Goal: Information Seeking & Learning: Learn about a topic

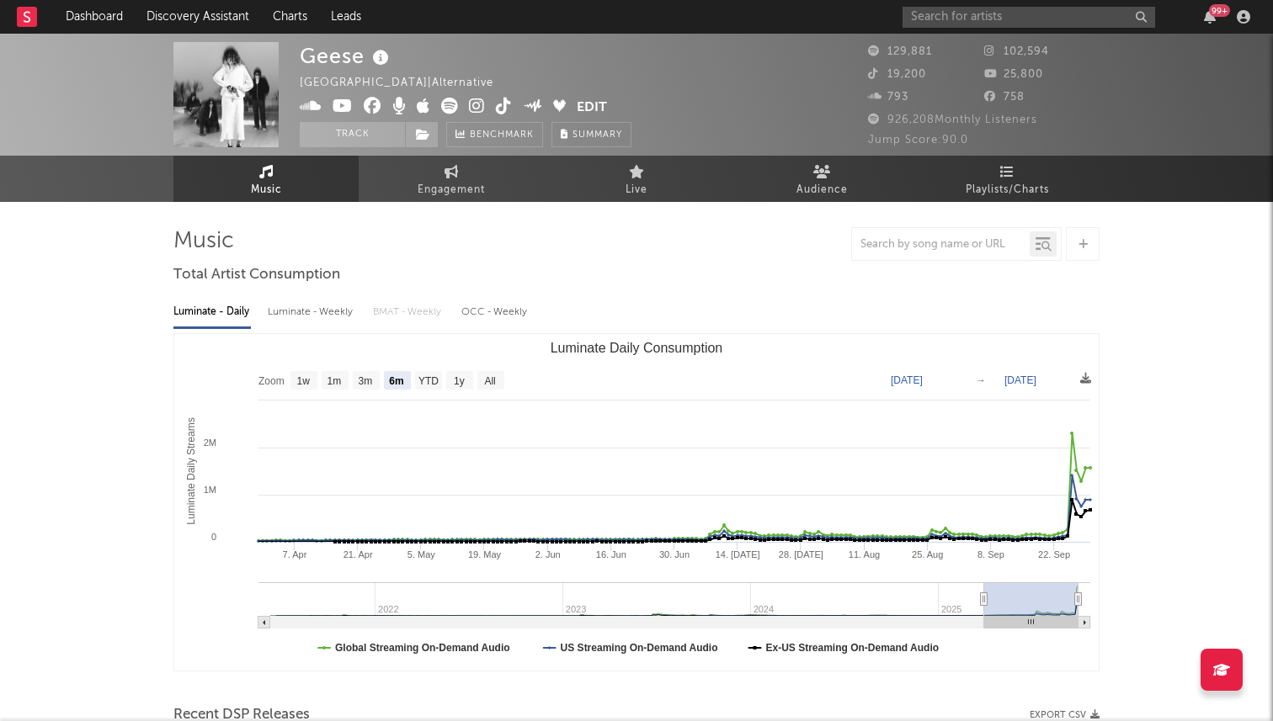
select select "6m"
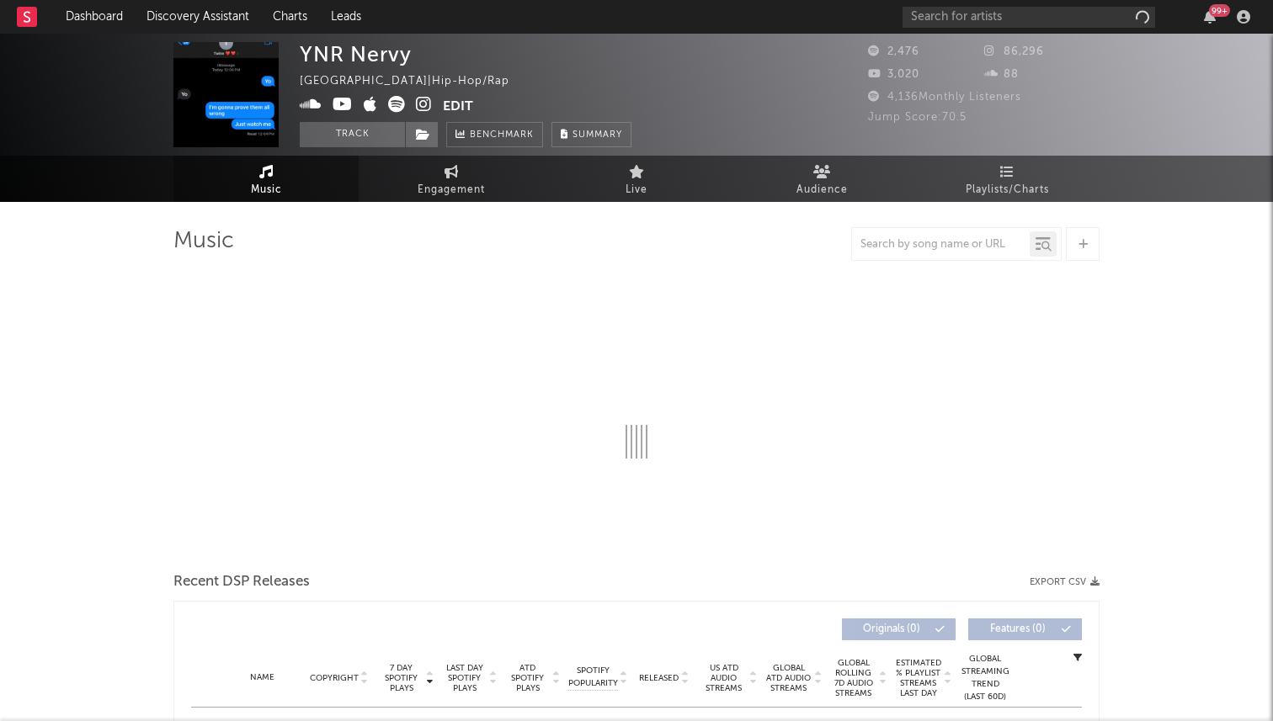
select select "1w"
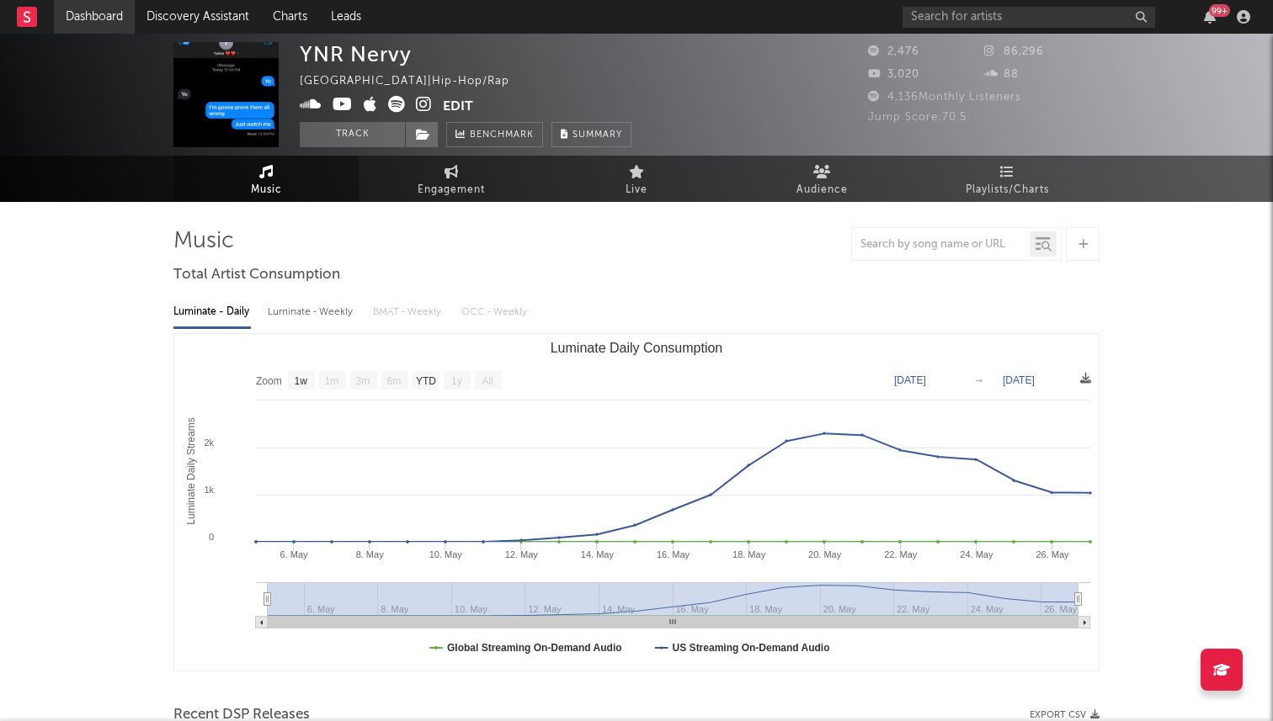
click at [96, 26] on link "Dashboard" at bounding box center [94, 17] width 81 height 34
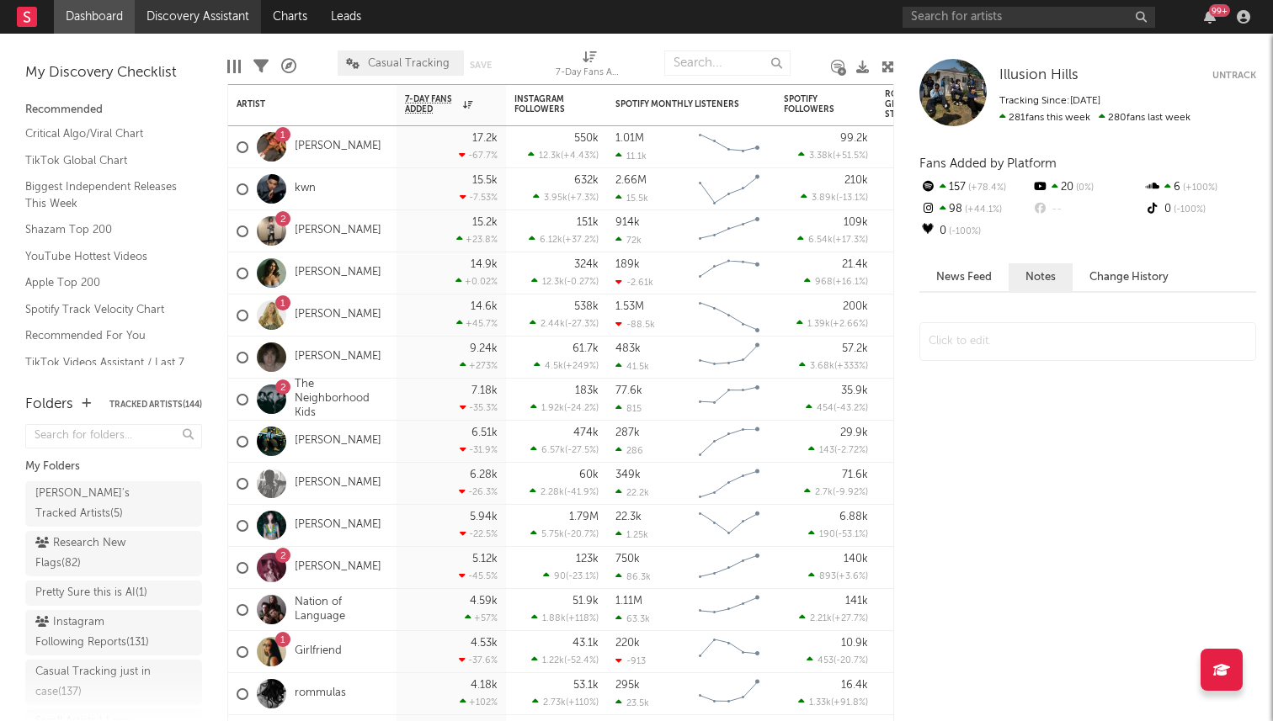
click at [203, 18] on link "Discovery Assistant" at bounding box center [198, 17] width 126 height 34
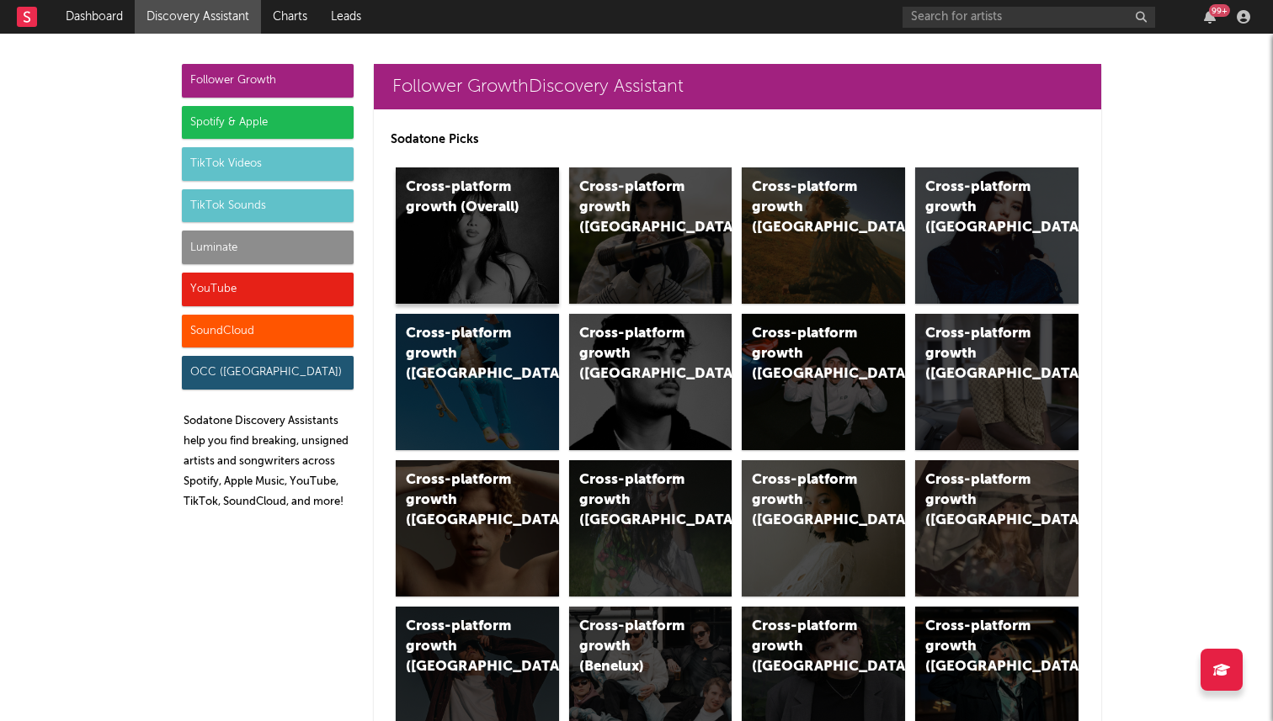
click at [508, 226] on div "Cross-platform growth (Overall)" at bounding box center [477, 236] width 163 height 136
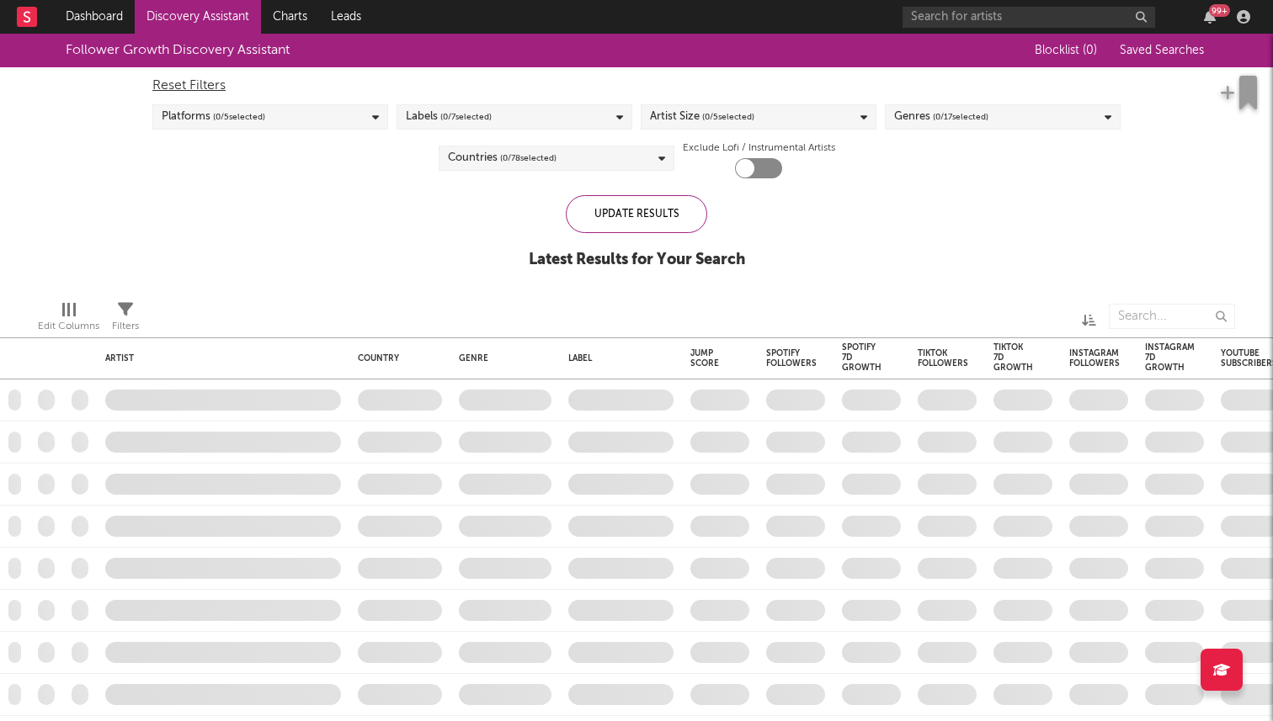
checkbox input "true"
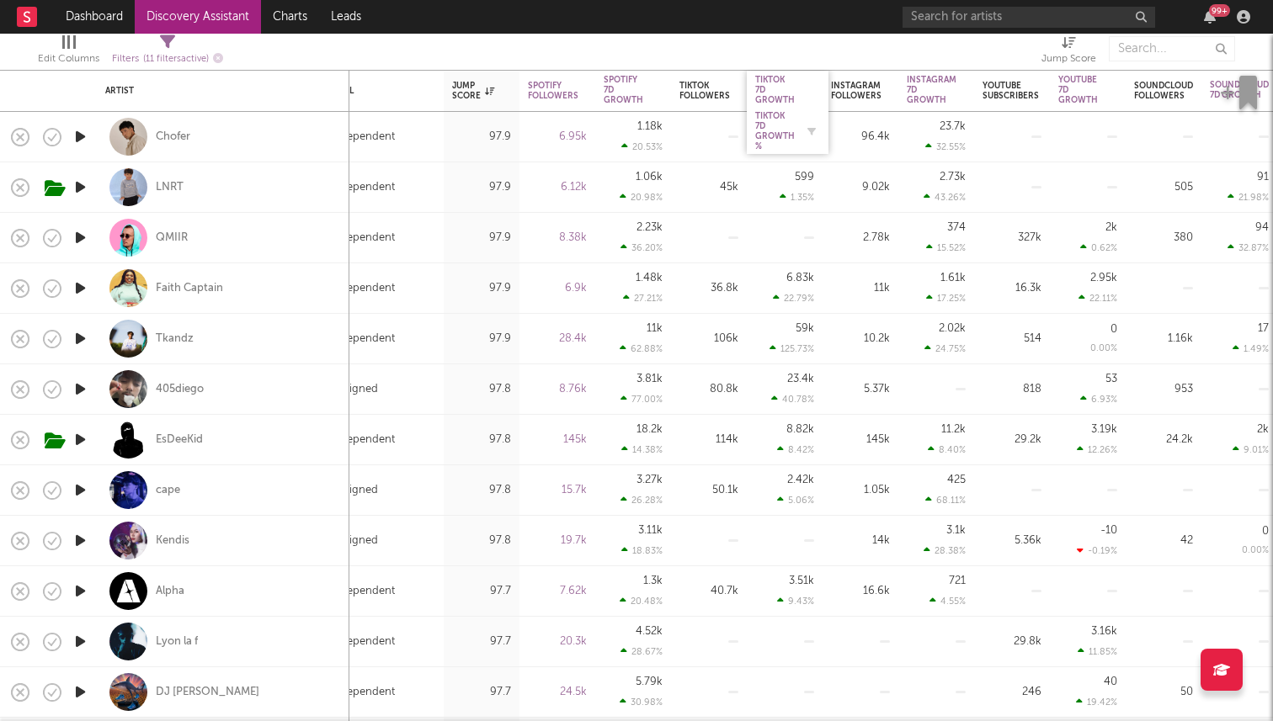
click at [764, 139] on div "Tiktok 7D Growth %" at bounding box center [775, 131] width 40 height 40
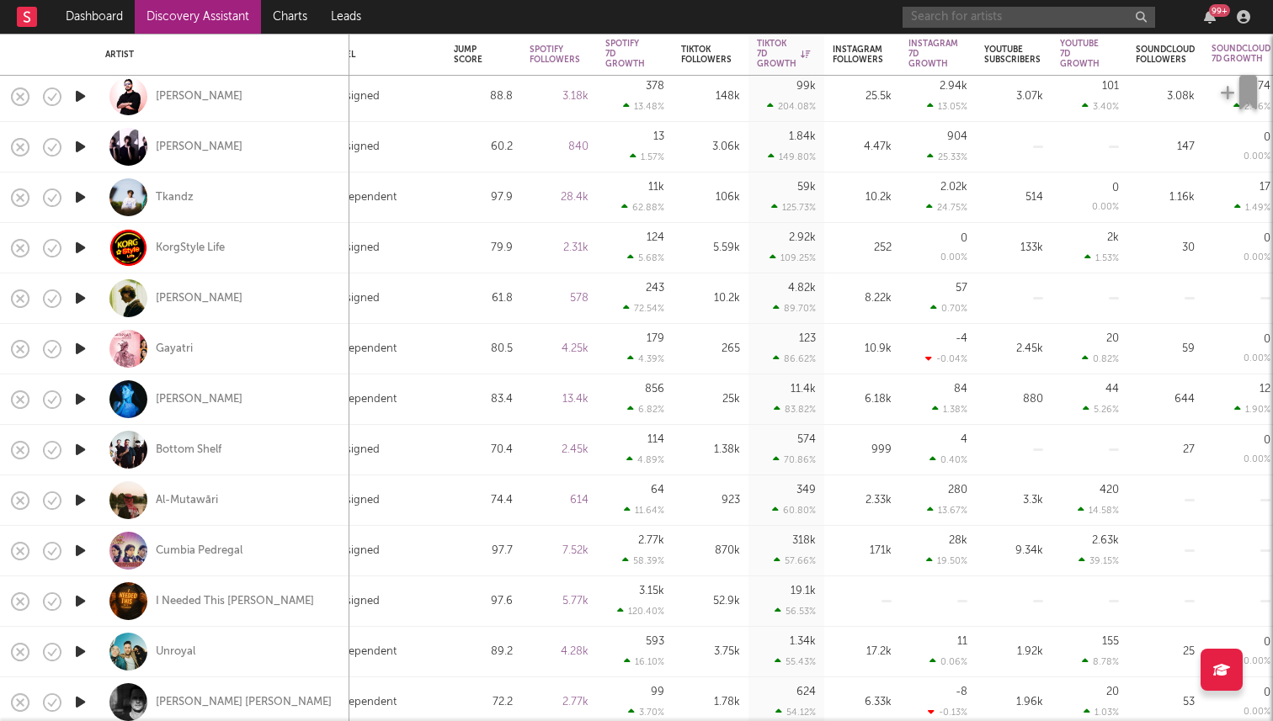
click at [987, 13] on input "text" at bounding box center [1028, 17] width 253 height 21
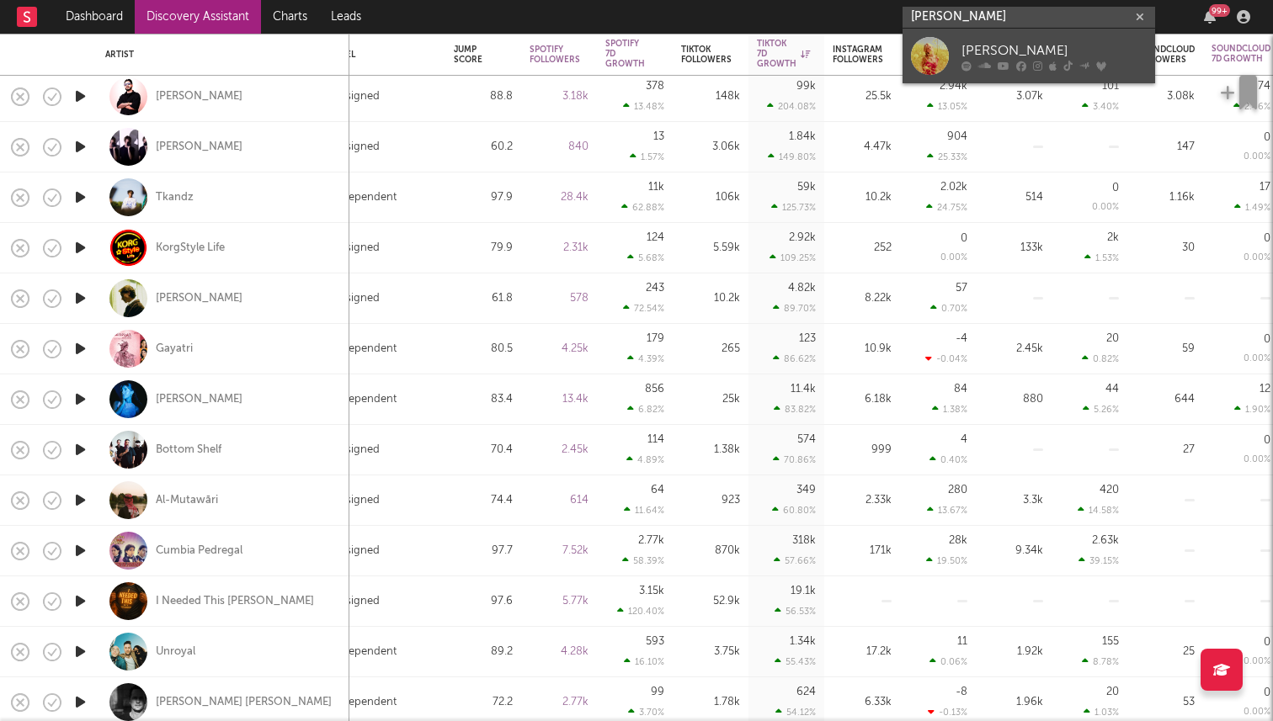
type input "paige fish"
click at [956, 38] on link "Paige Fish" at bounding box center [1028, 56] width 253 height 55
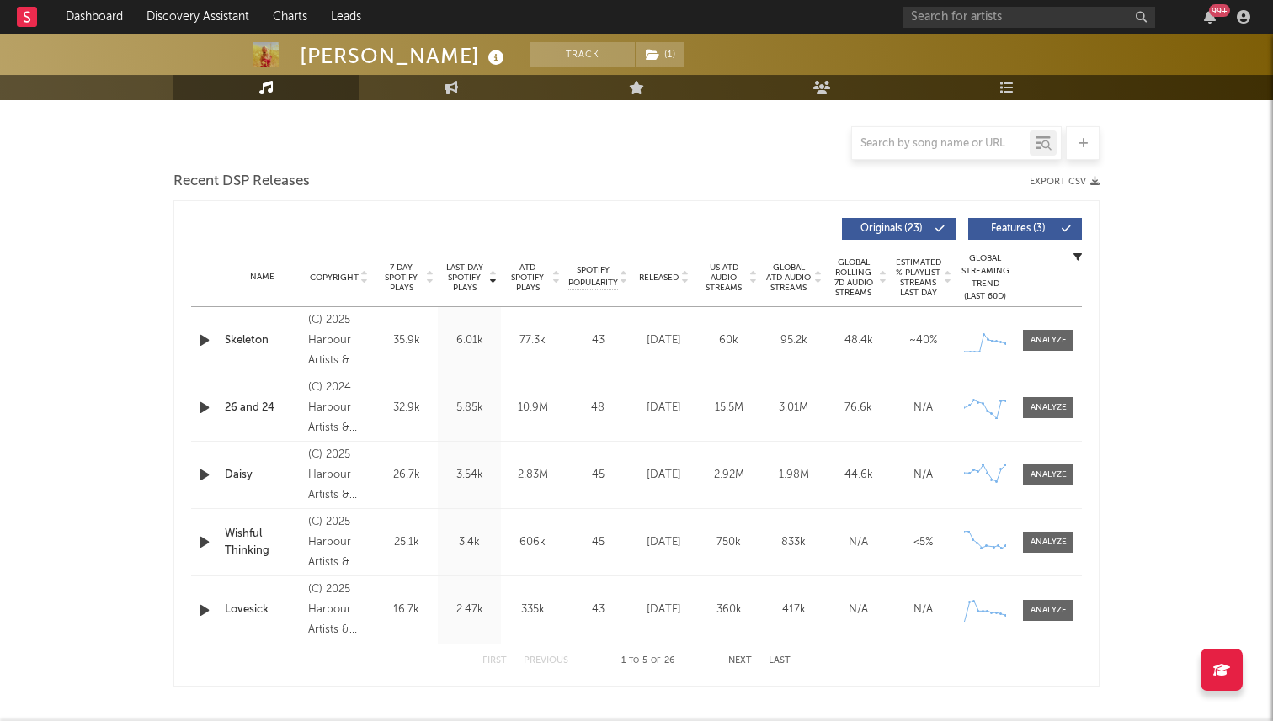
scroll to position [534, 0]
select select "6m"
click at [668, 280] on span "Released" at bounding box center [659, 278] width 40 height 10
click at [961, 27] on div "99 +" at bounding box center [1079, 17] width 354 height 34
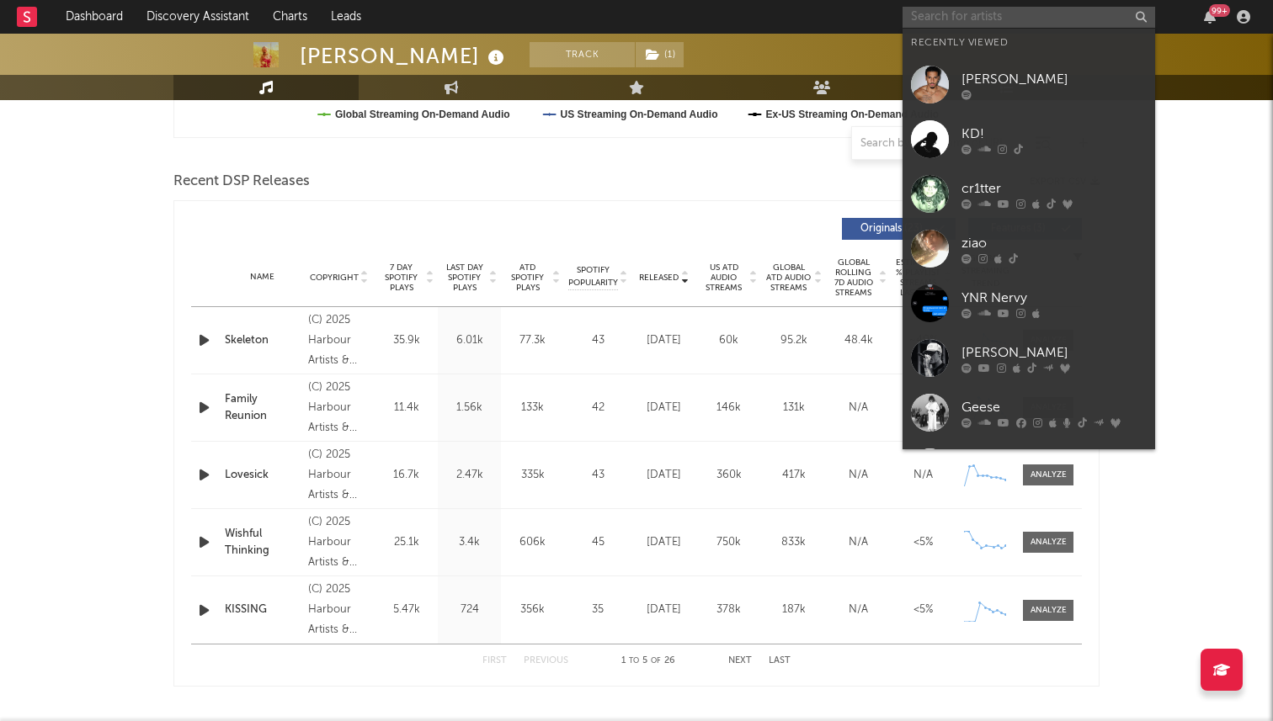
click at [961, 19] on input "text" at bounding box center [1028, 17] width 253 height 21
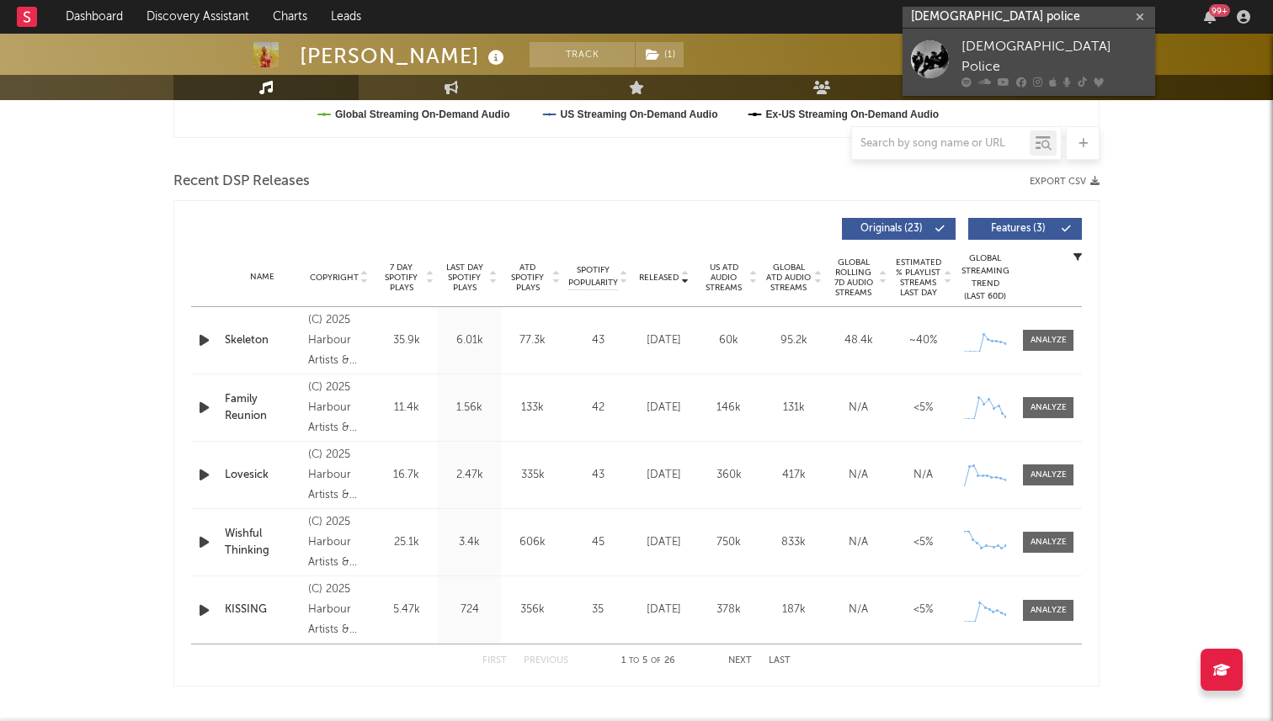
type input "french police"
click at [978, 37] on link "French Police" at bounding box center [1028, 62] width 253 height 67
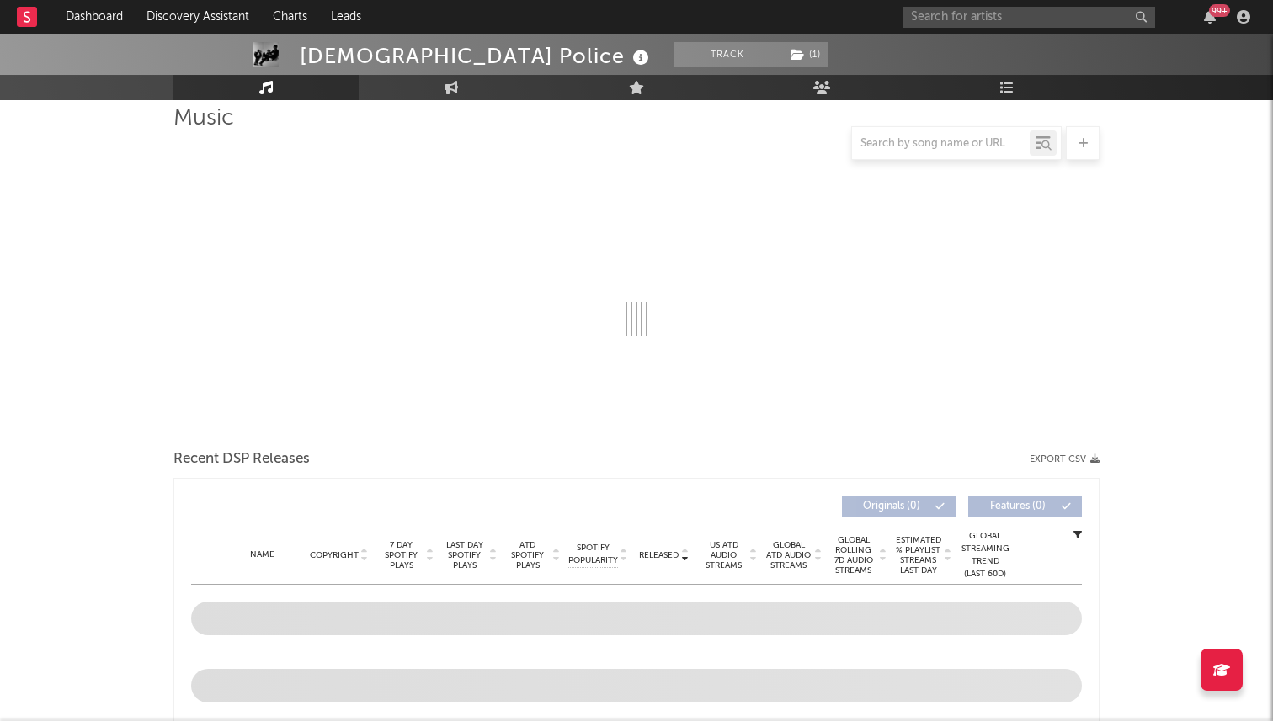
select select "6m"
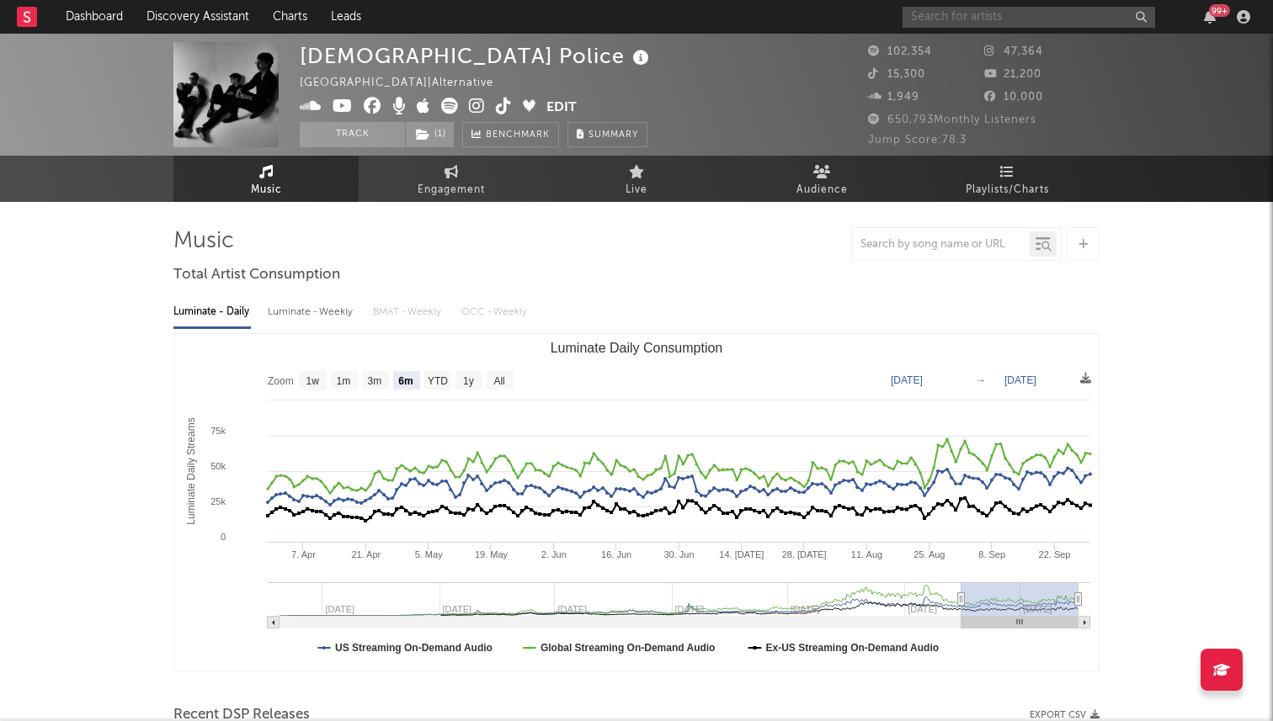
click at [991, 20] on input "text" at bounding box center [1028, 17] width 253 height 21
type input "j"
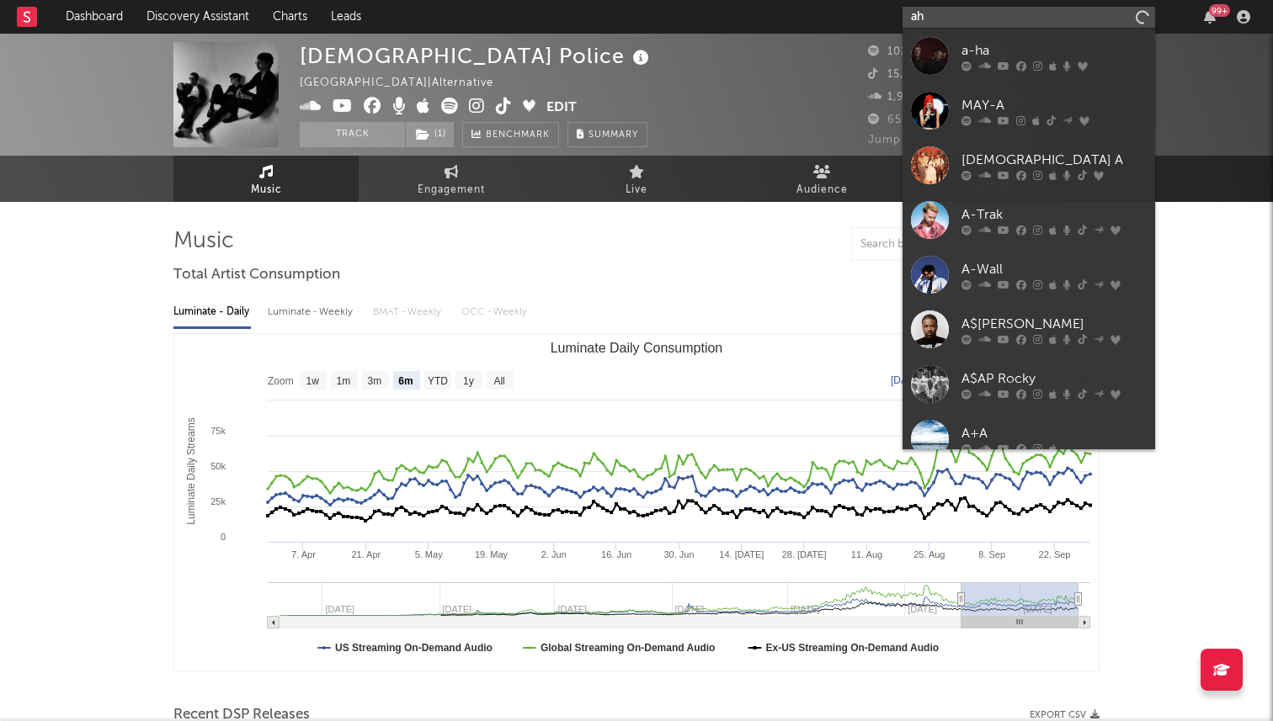
type input "a"
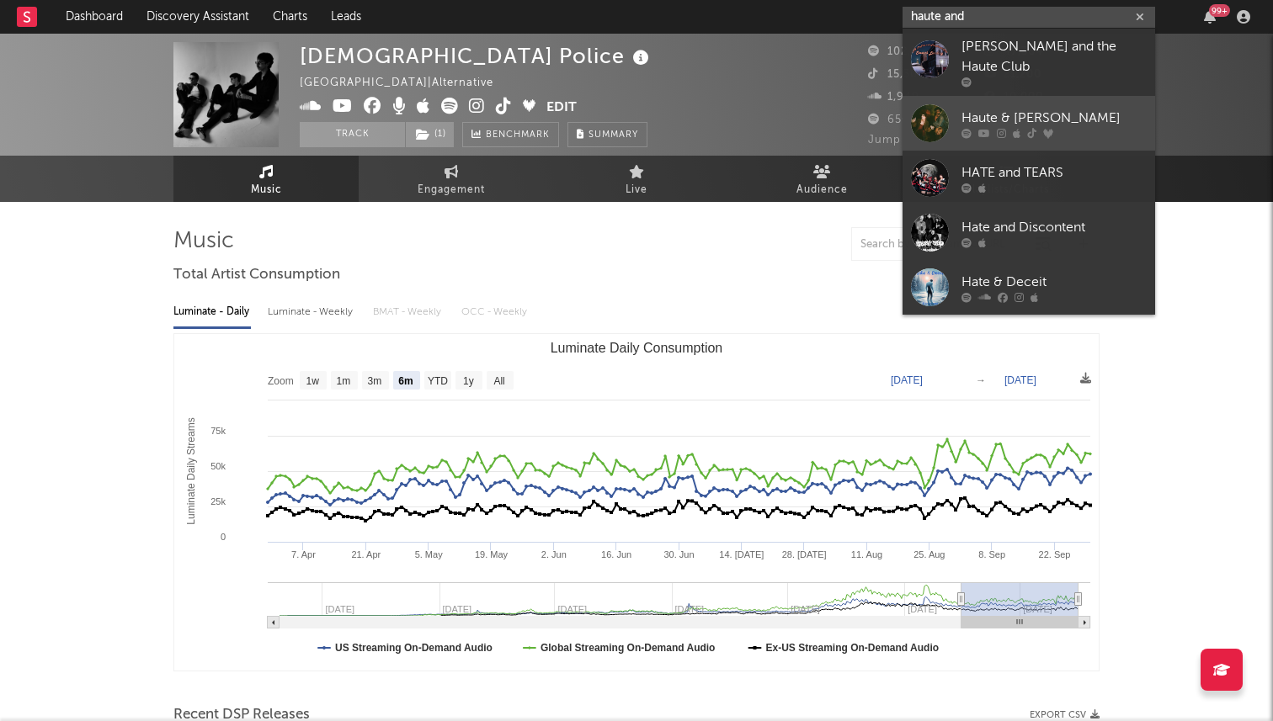
type input "haute and"
click at [997, 114] on div "Haute & Freddy" at bounding box center [1053, 118] width 185 height 20
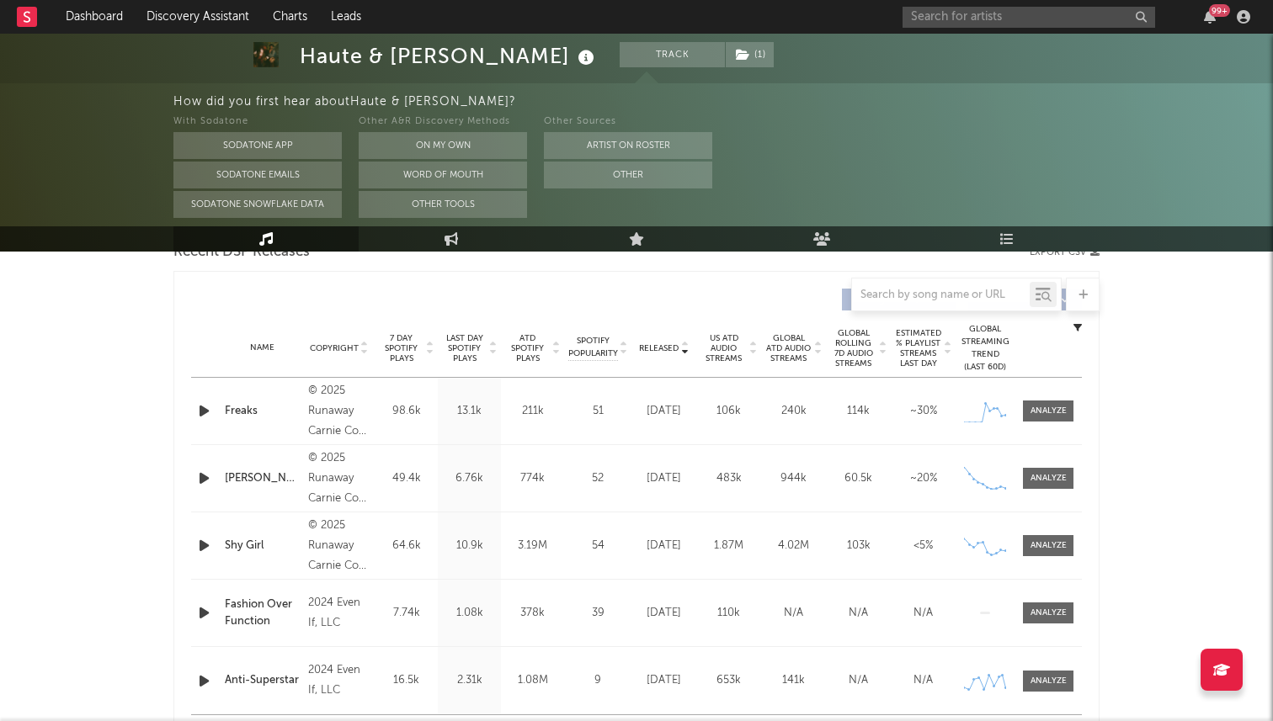
scroll to position [615, 0]
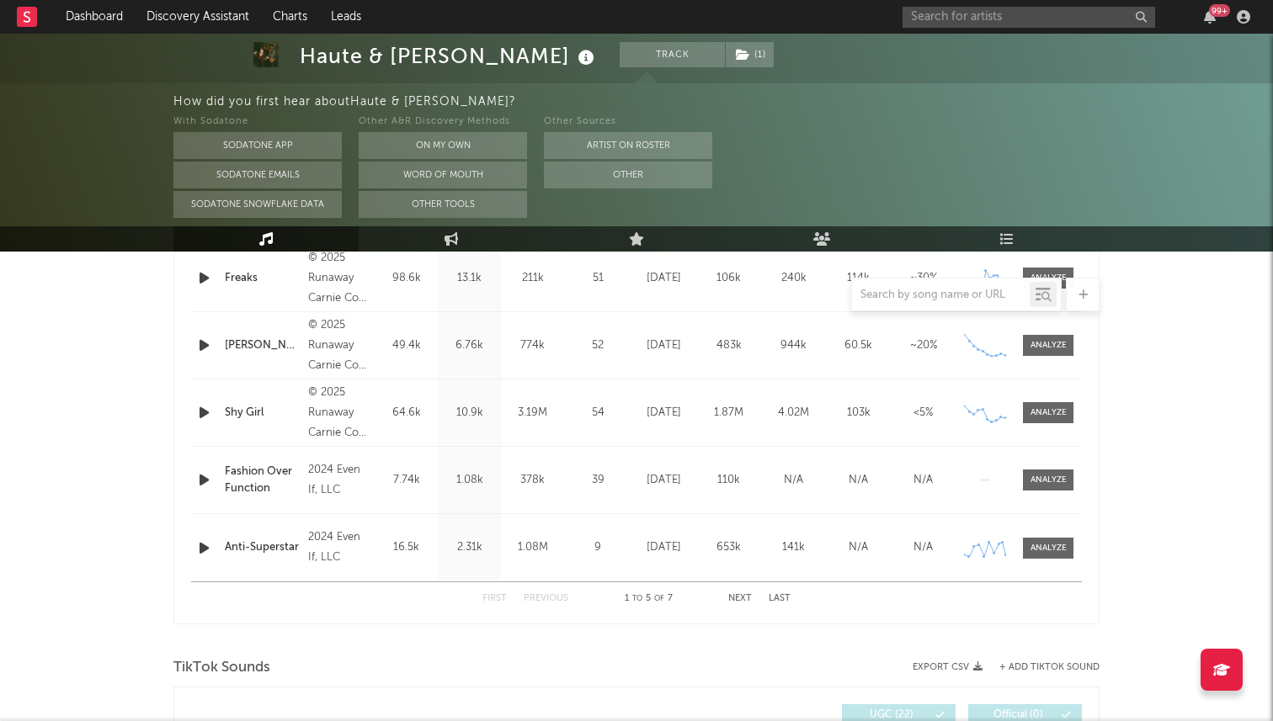
select select "6m"
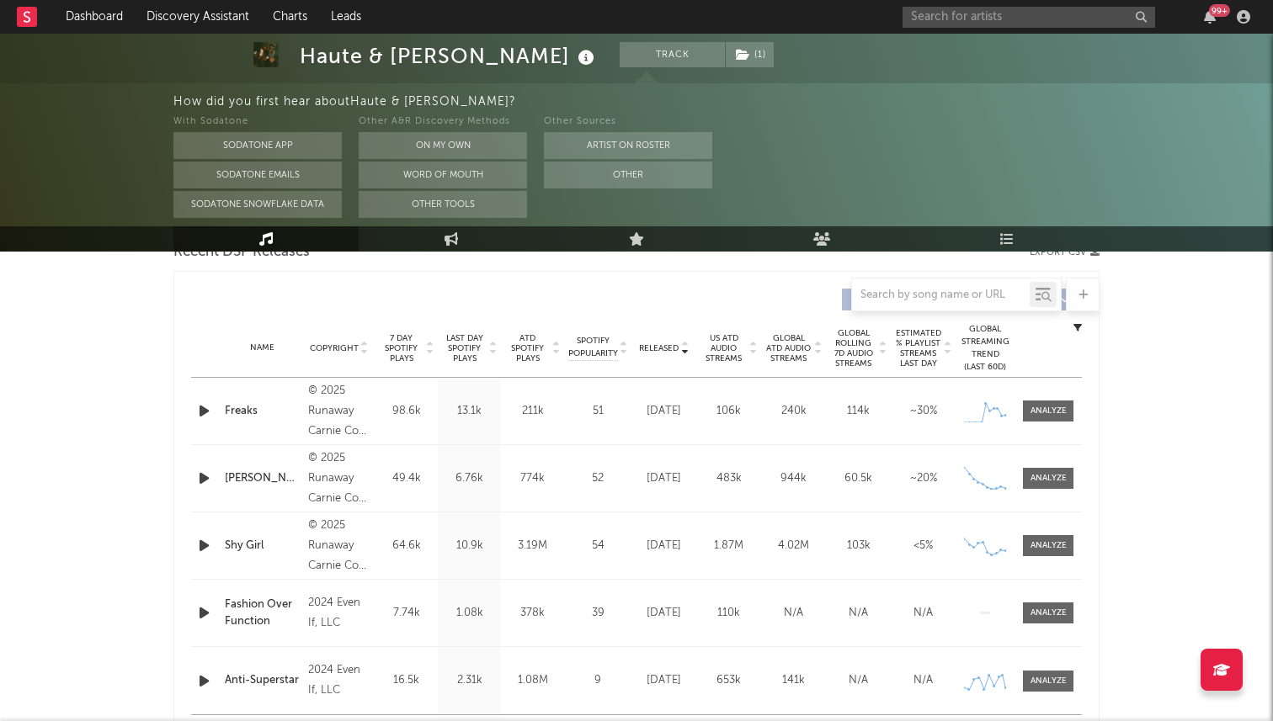
scroll to position [0, 0]
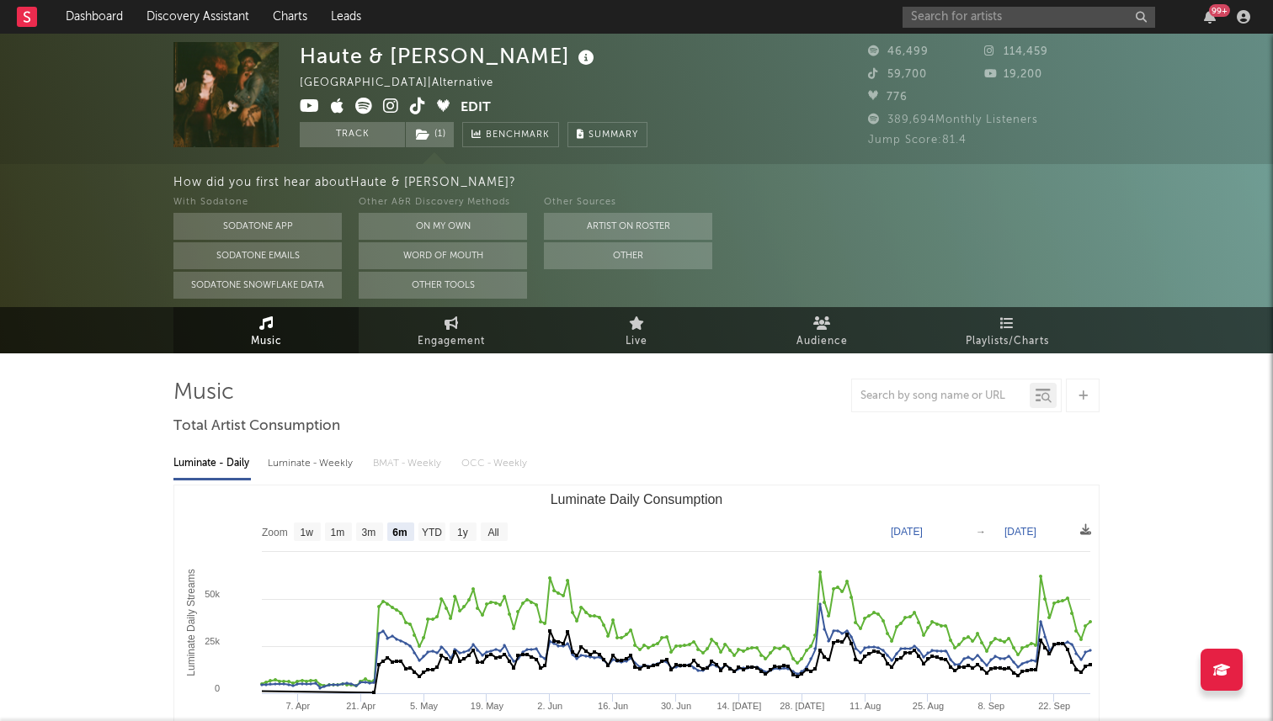
click at [365, 104] on icon at bounding box center [363, 106] width 17 height 17
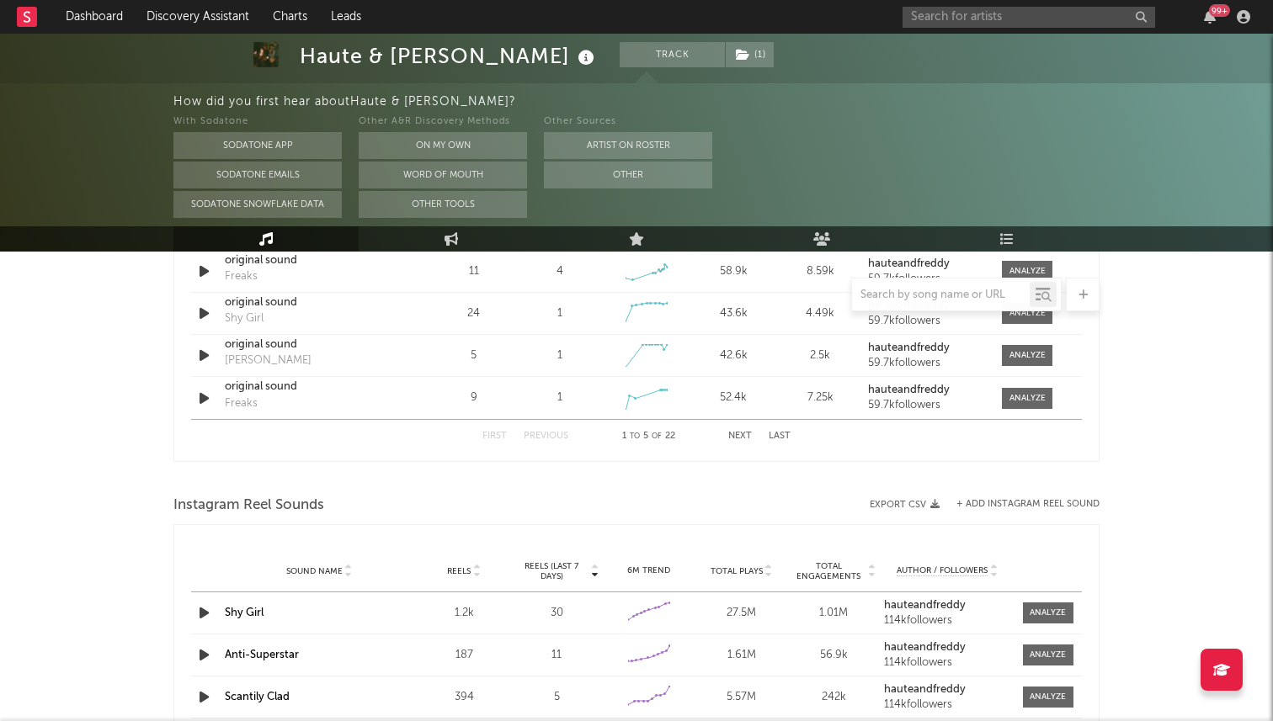
scroll to position [1159, 0]
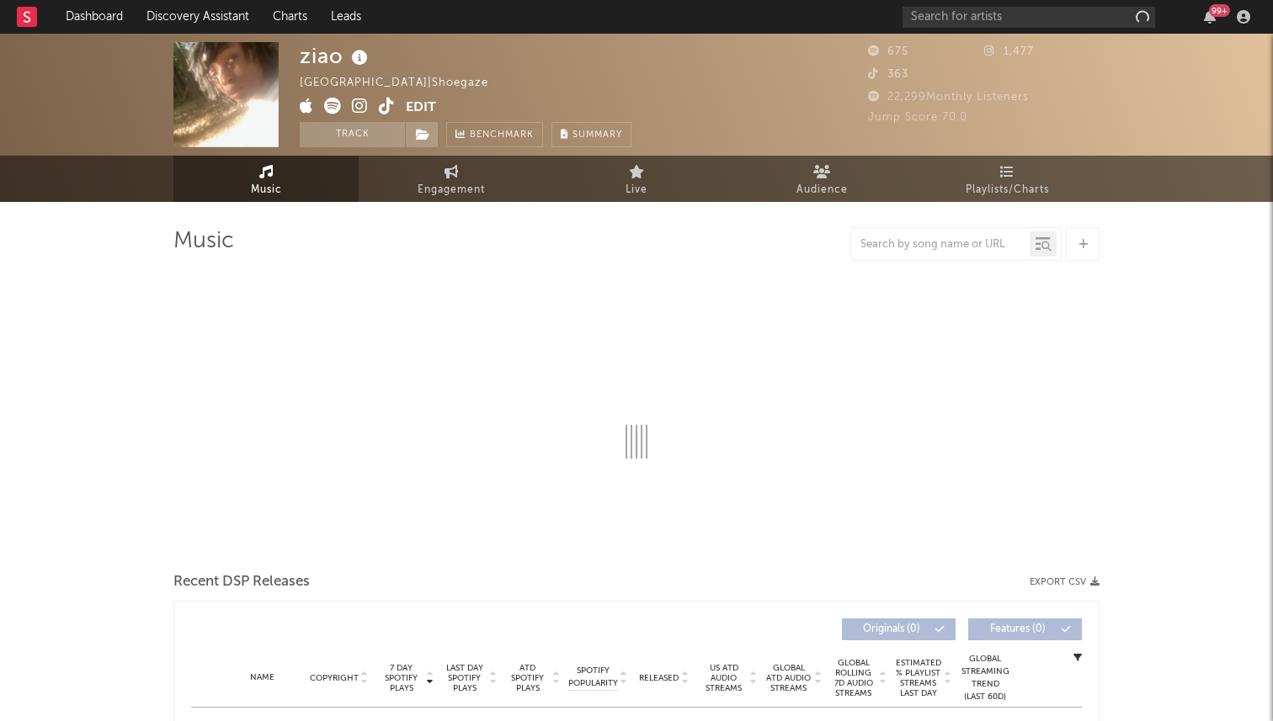
select select "1w"
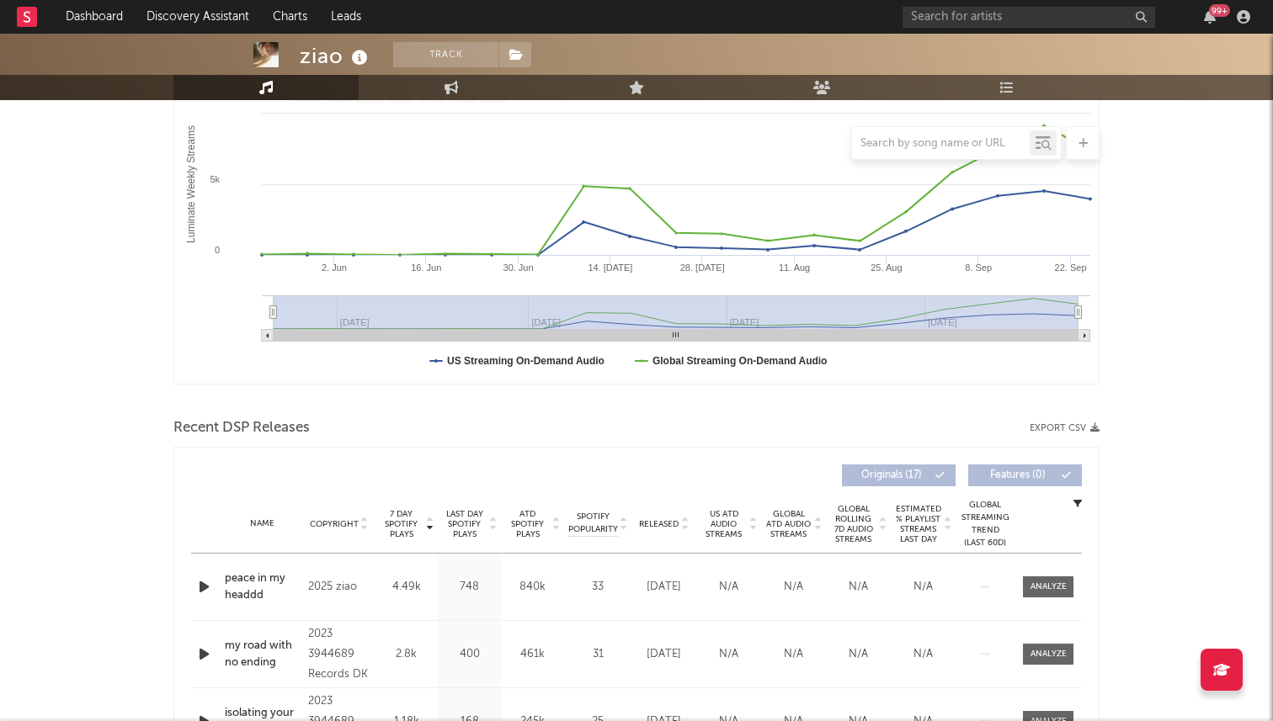
scroll to position [61, 0]
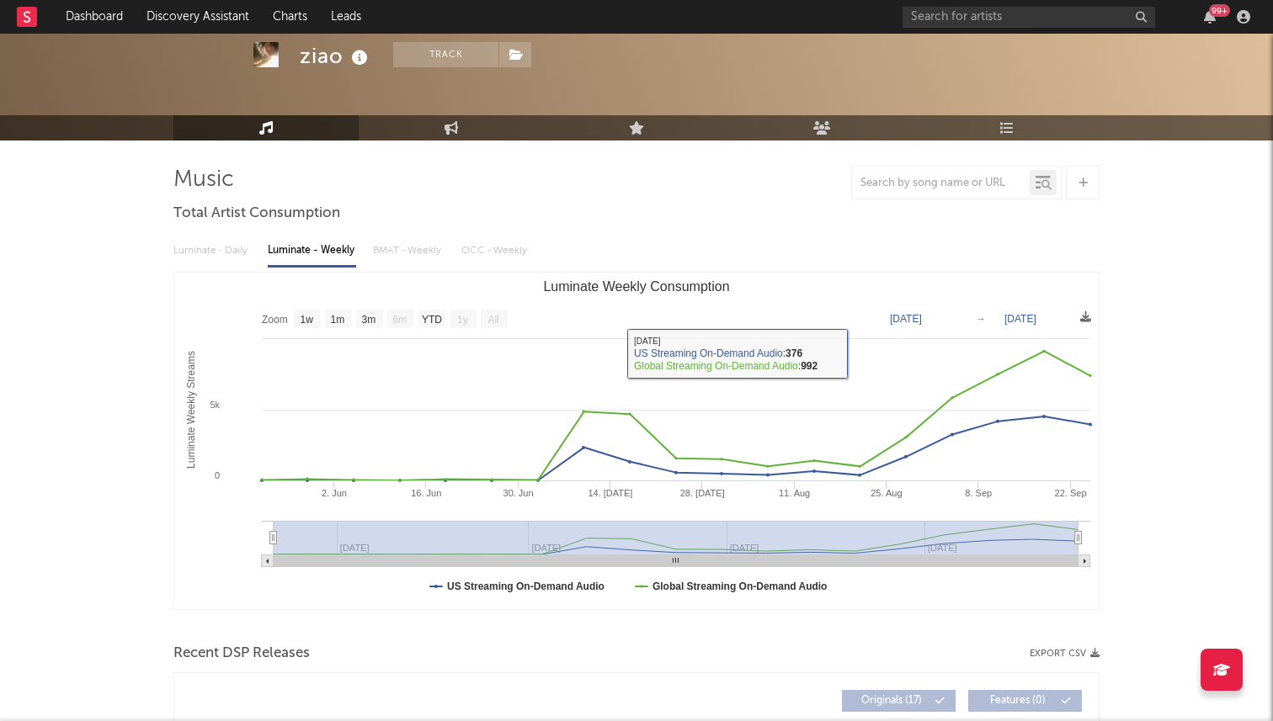
click at [210, 269] on div "Luminate - Daily Luminate - Weekly BMAT - Weekly OCC - Weekly Zoom 1w 1m 3m 6m …" at bounding box center [636, 421] width 926 height 386
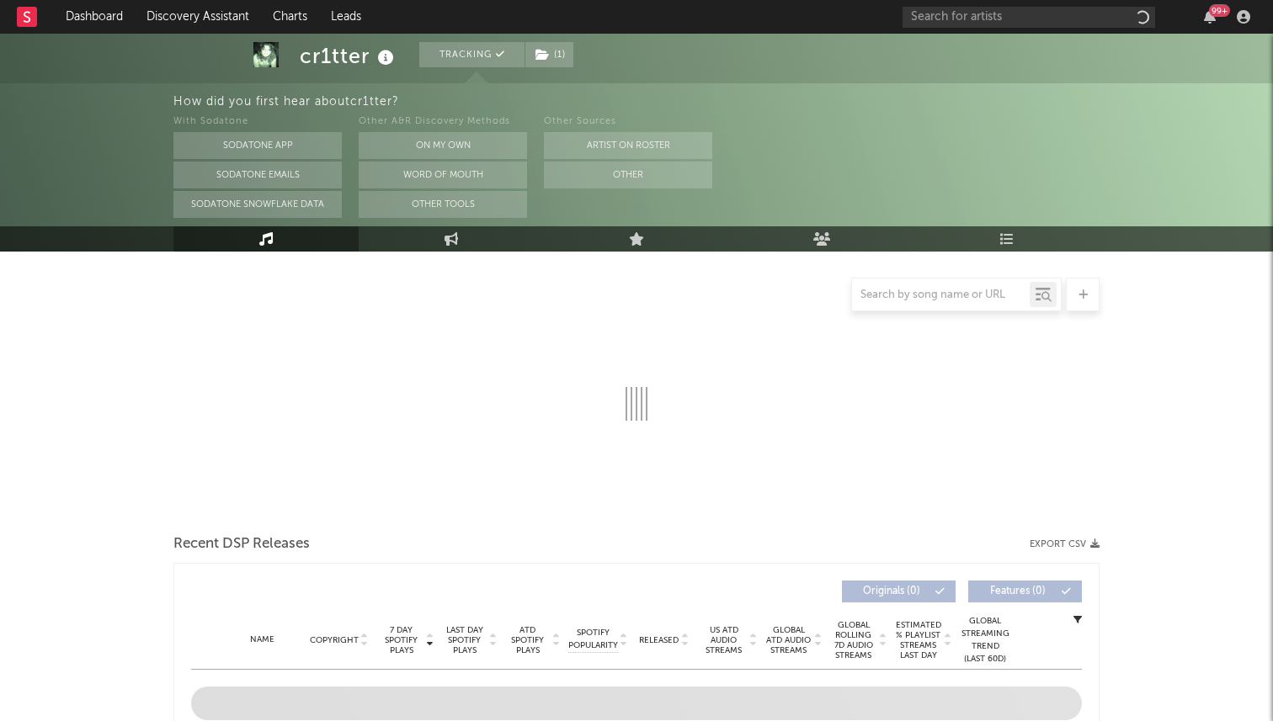
select select "6m"
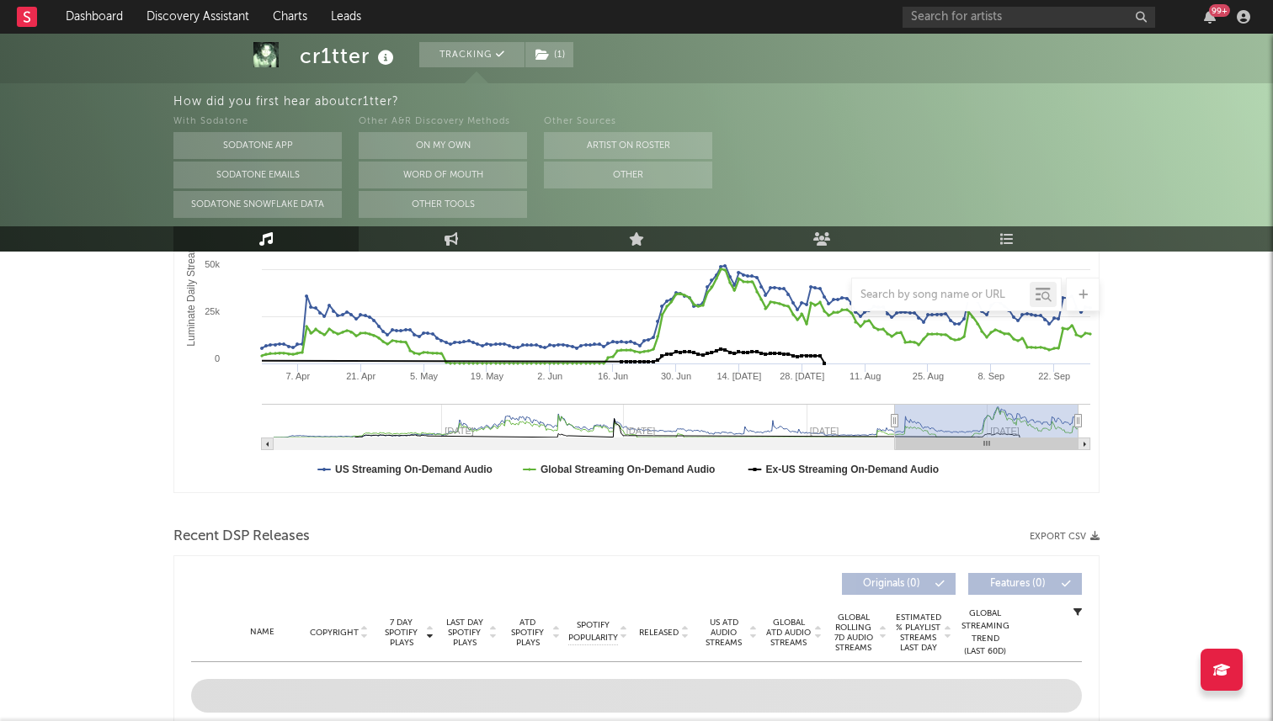
scroll to position [124, 0]
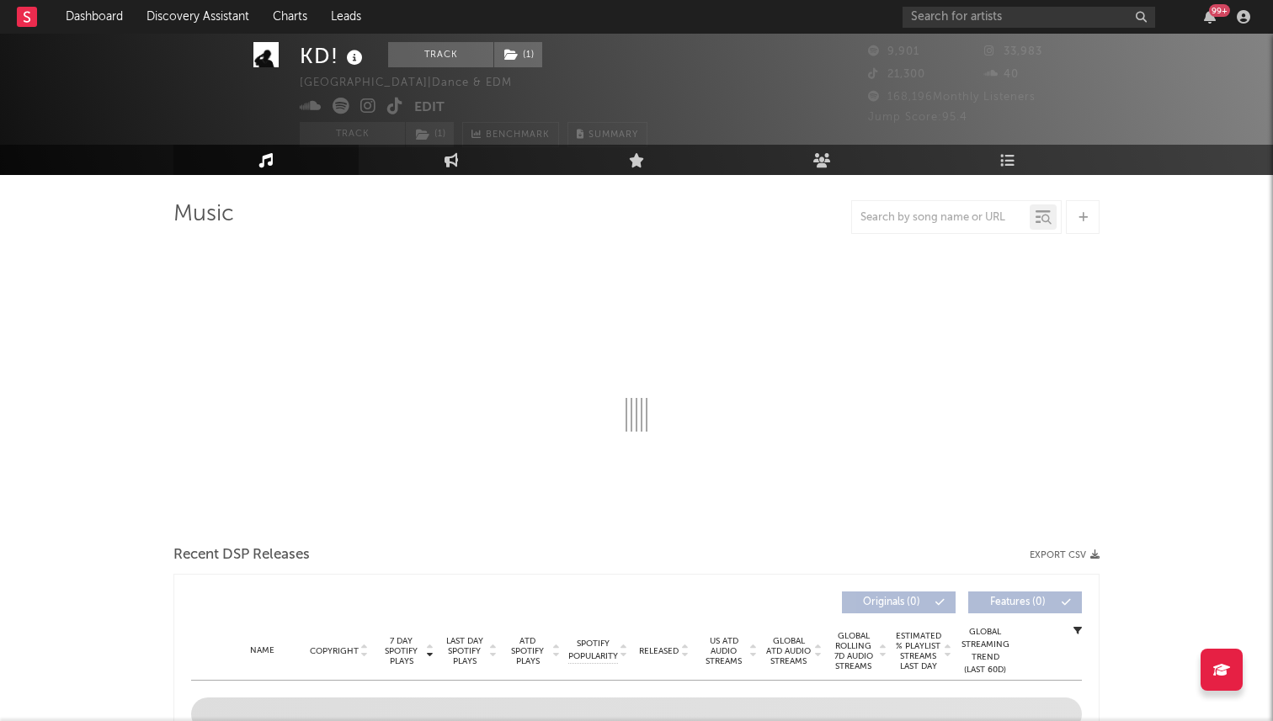
scroll to position [37, 0]
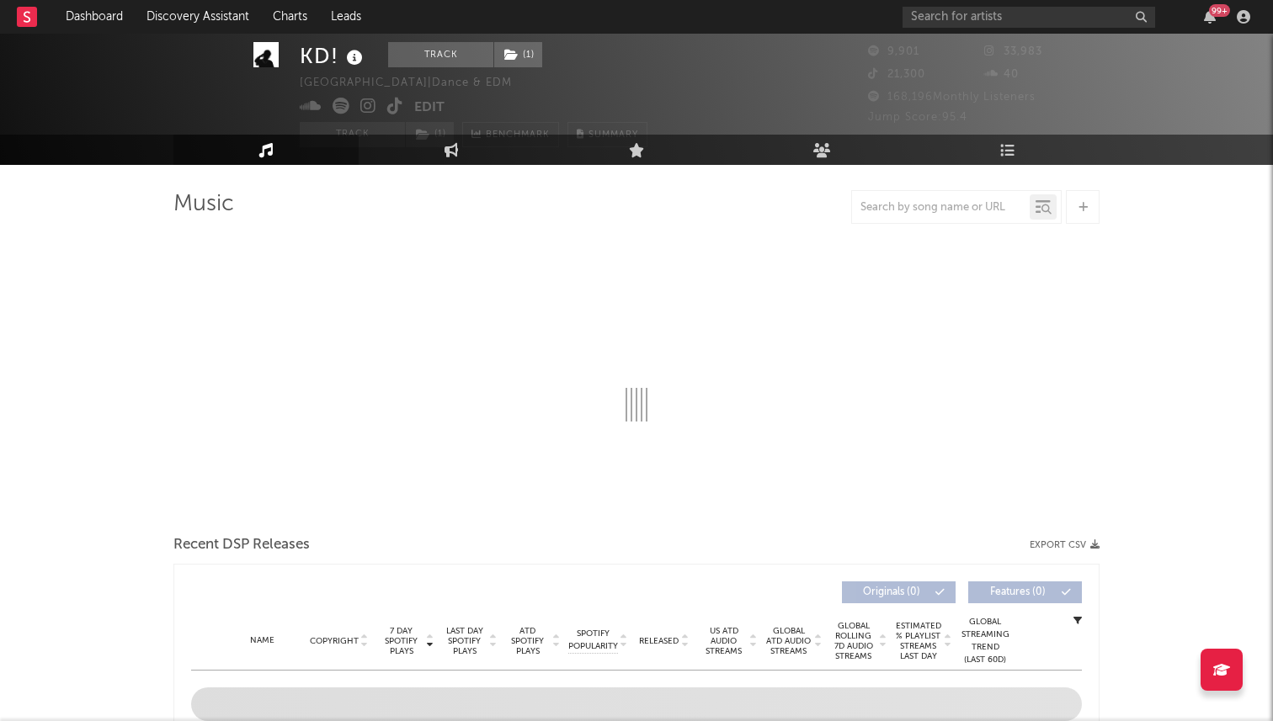
select select "1w"
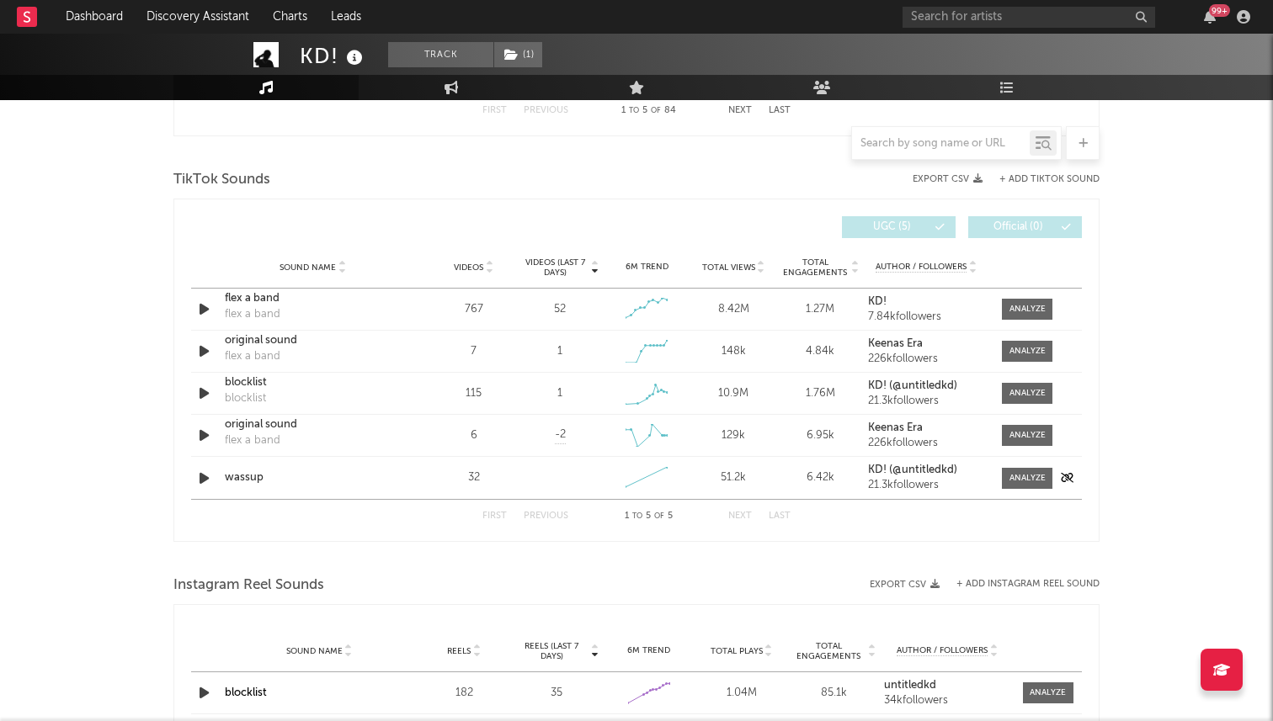
scroll to position [1083, 0]
click at [198, 315] on icon "button" at bounding box center [204, 311] width 18 height 21
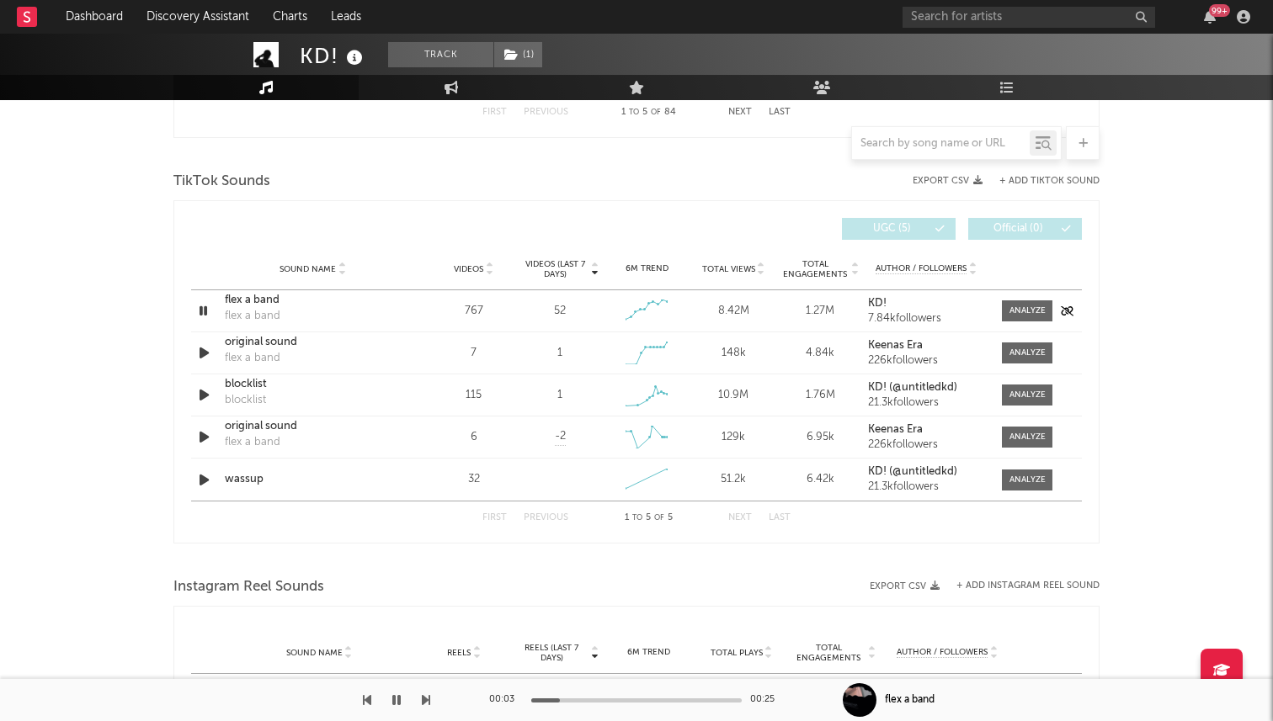
click at [203, 312] on icon "button" at bounding box center [203, 311] width 16 height 21
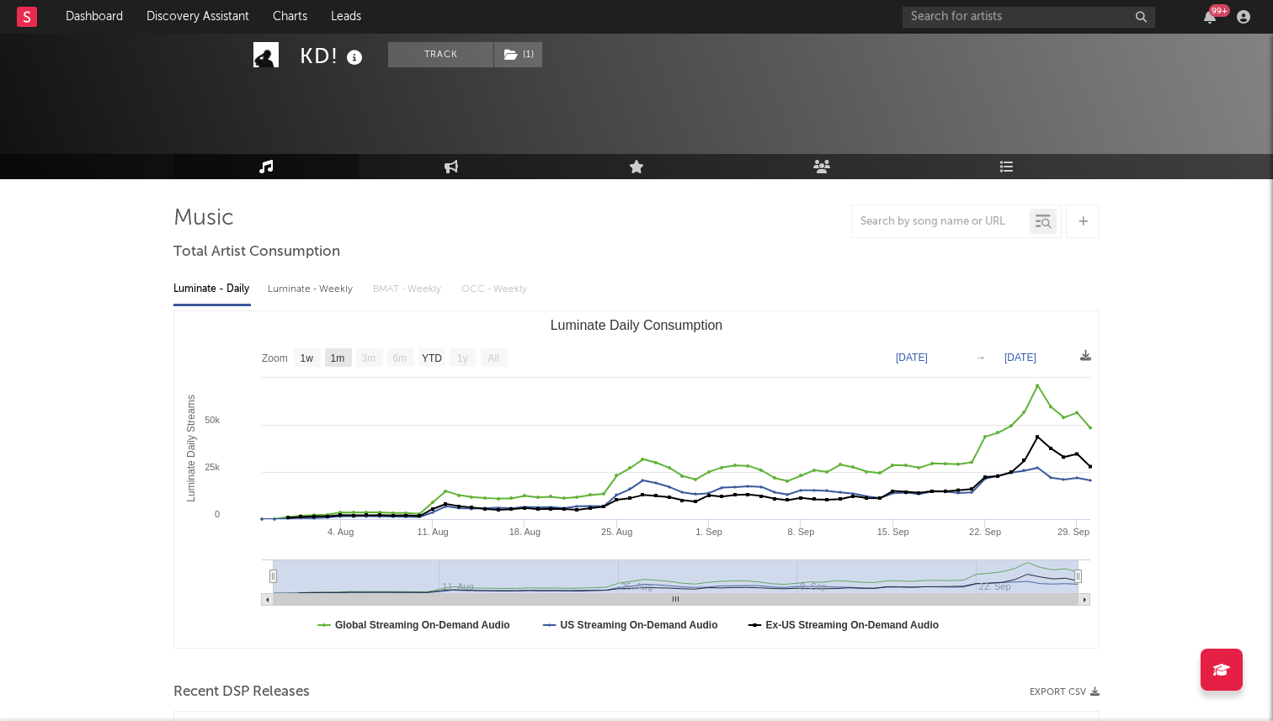
scroll to position [19, 0]
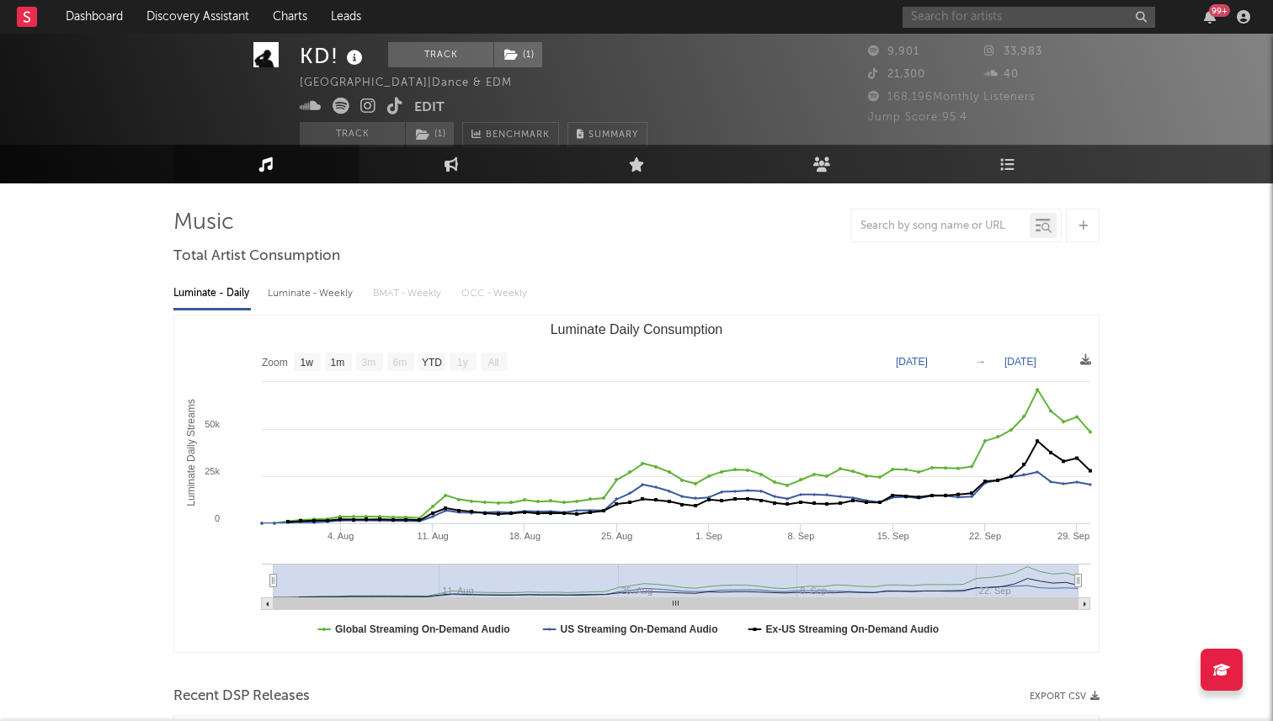
click at [987, 20] on input "text" at bounding box center [1028, 17] width 253 height 21
click at [997, 34] on div "9,901 33,983 21,300 40 168,196 Monthly Listeners Jump Score: 95.4" at bounding box center [984, 76] width 232 height 105
click at [968, 15] on input "text" at bounding box center [1028, 17] width 253 height 21
type input "haute"
